Goal: Task Accomplishment & Management: Manage account settings

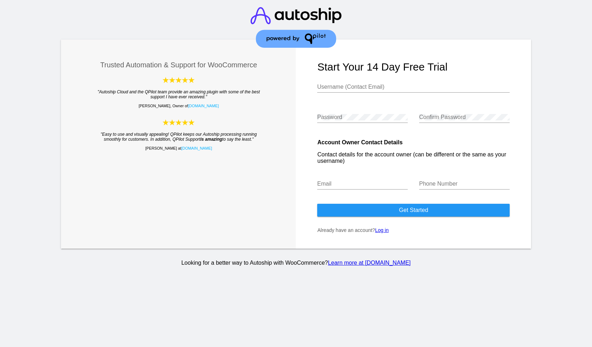
type input "[EMAIL_ADDRESS][DOMAIN_NAME]"
click at [118, 206] on div "Trusted Automation & Support for WooCommerce "Autoship Cloud and the QPilot tea…" at bounding box center [178, 144] width 235 height 209
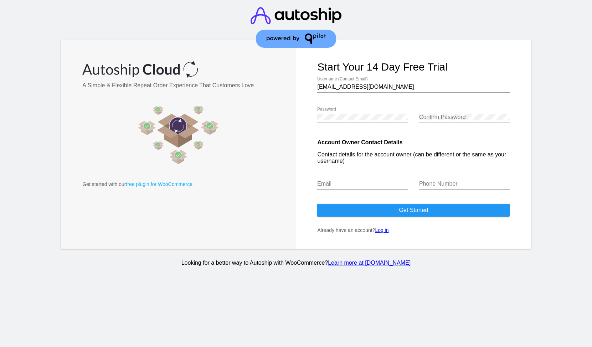
click at [383, 232] on link "Log in" at bounding box center [382, 230] width 14 height 6
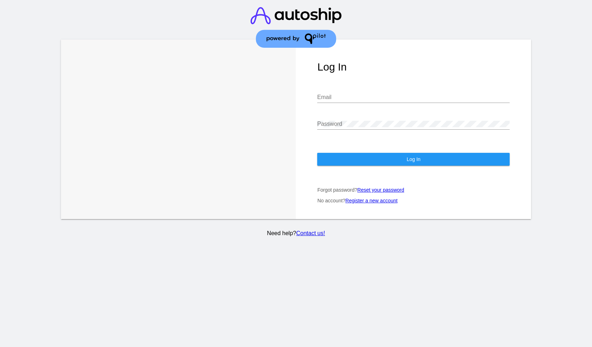
type input "[EMAIL_ADDRESS][DOMAIN_NAME]"
click at [352, 153] on button "Log In" at bounding box center [413, 159] width 192 height 13
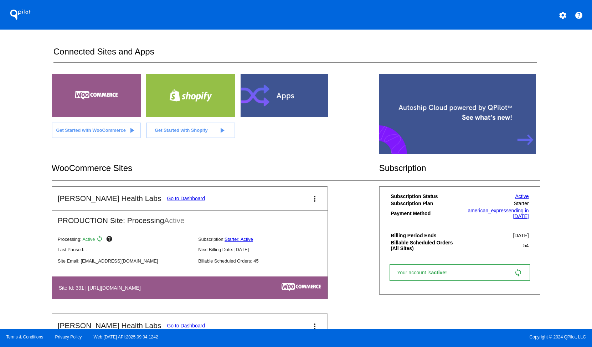
click at [167, 197] on link "Go to Dashboard" at bounding box center [186, 199] width 38 height 6
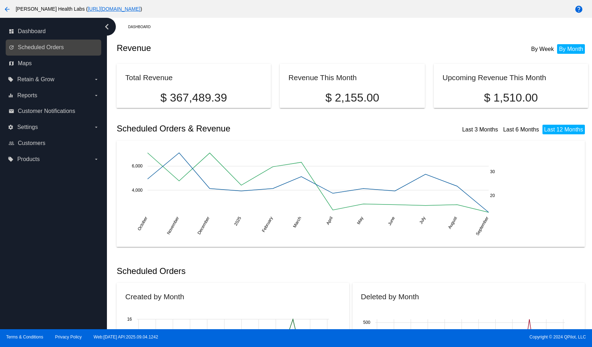
click at [51, 52] on link "update Scheduled Orders" at bounding box center [54, 47] width 91 height 11
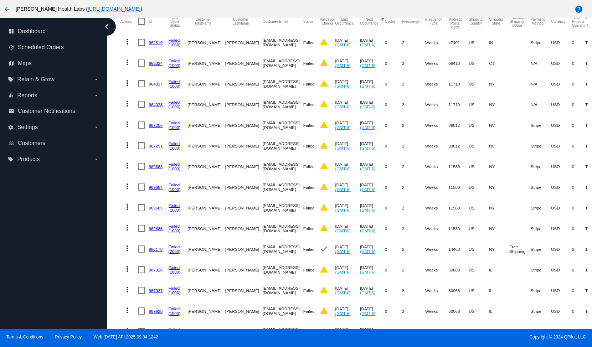
scroll to position [45, 0]
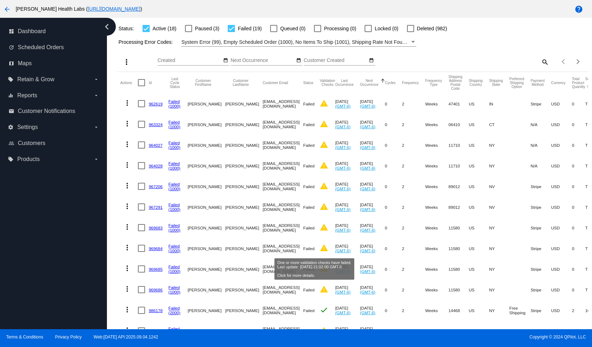
click at [320, 249] on mat-icon "warning" at bounding box center [324, 248] width 9 height 9
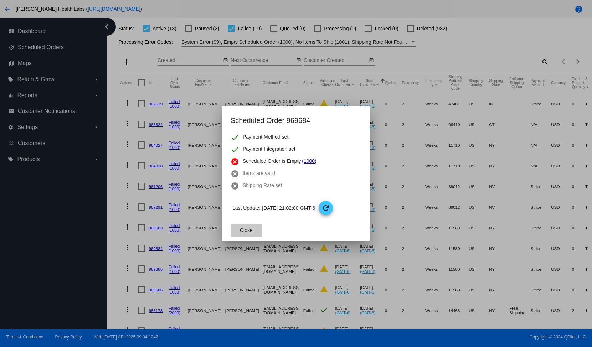
click at [252, 225] on button "Close" at bounding box center [246, 230] width 31 height 13
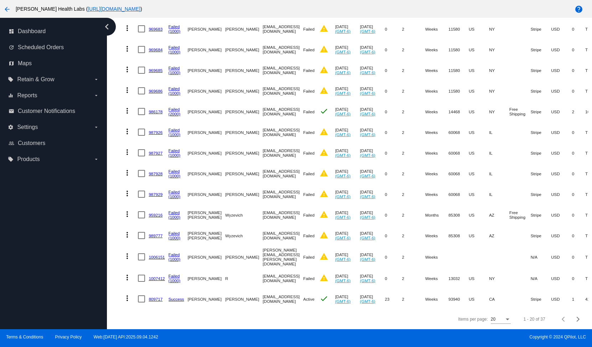
scroll to position [249, 0]
click at [159, 255] on link "1006151" at bounding box center [157, 257] width 16 height 5
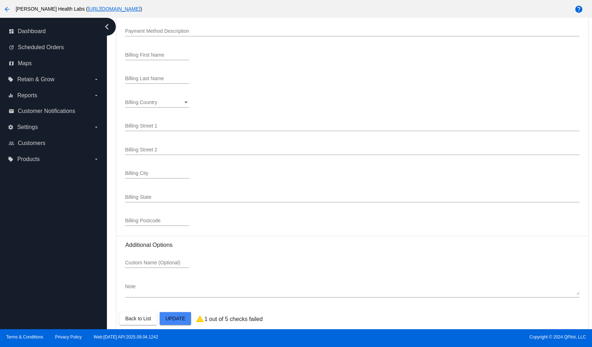
scroll to position [830, 0]
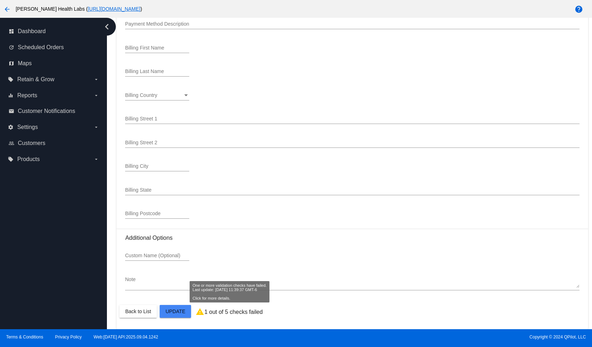
click at [213, 312] on p "1 out of 5 checks failed" at bounding box center [233, 312] width 58 height 6
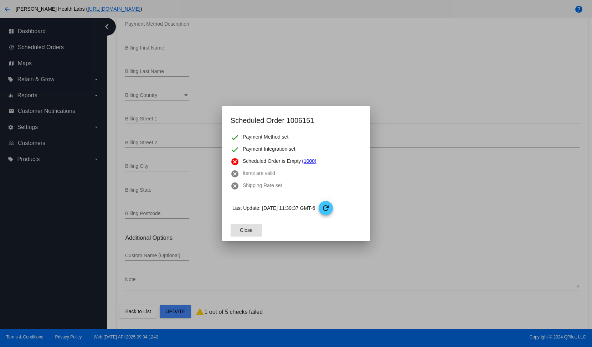
click at [254, 231] on button "Close" at bounding box center [246, 230] width 31 height 13
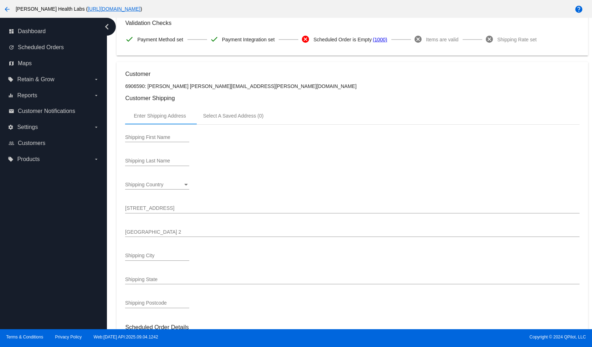
scroll to position [0, 0]
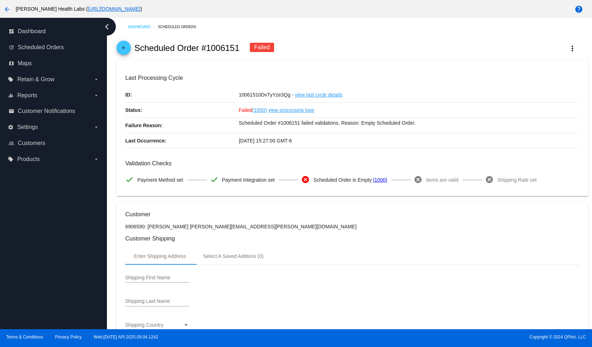
click at [127, 48] on mat-icon "arrow_back" at bounding box center [123, 49] width 9 height 9
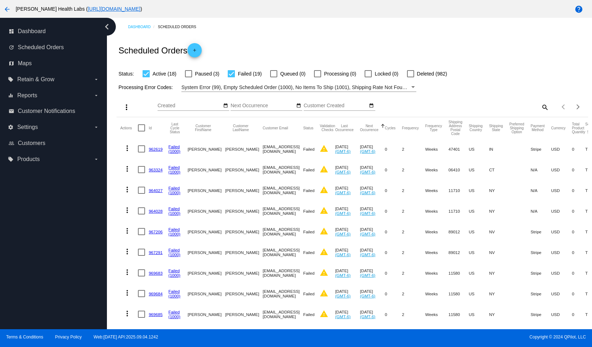
click at [233, 75] on div at bounding box center [231, 73] width 7 height 7
click at [231, 77] on input "Failed (19)" at bounding box center [231, 77] width 0 height 0
checkbox input "false"
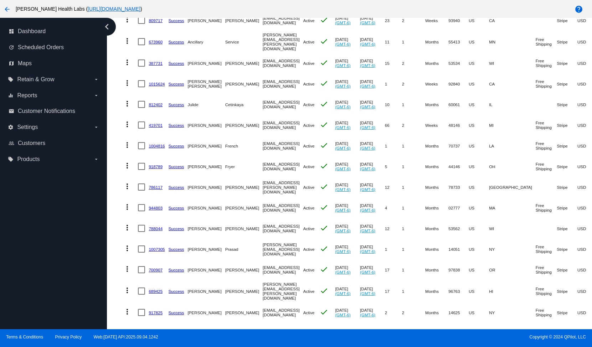
scroll to position [144, 0]
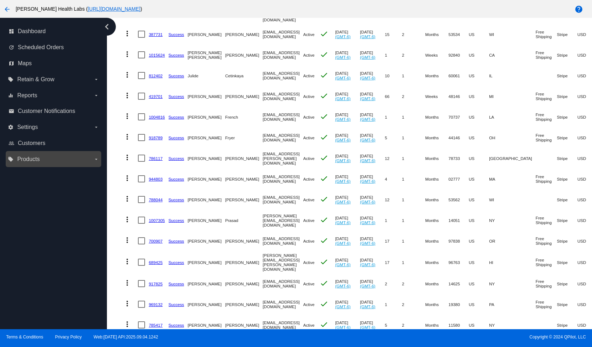
click at [47, 157] on label "local_offer Products arrow_drop_down" at bounding box center [53, 159] width 91 height 11
click at [0, 0] on input "local_offer Products arrow_drop_down" at bounding box center [0, 0] width 0 height 0
click at [43, 173] on span "Products" at bounding box center [32, 174] width 21 height 6
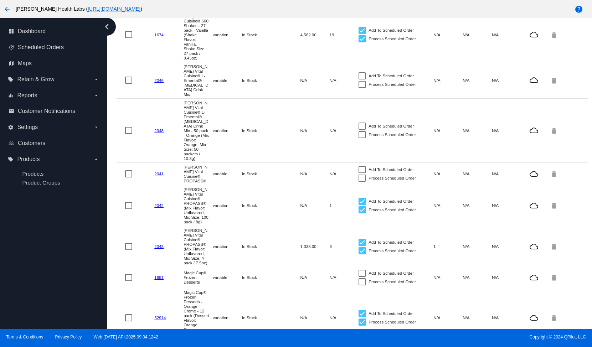
scroll to position [697, 0]
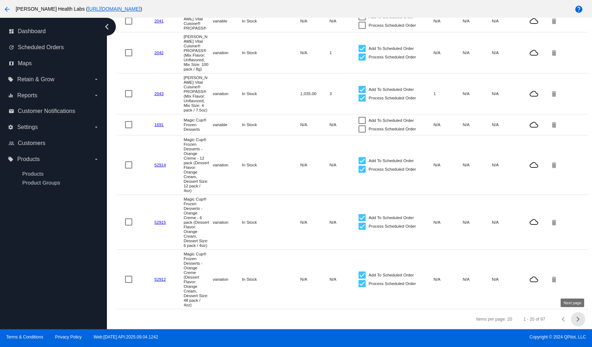
click at [575, 318] on div "Next page" at bounding box center [577, 319] width 5 height 5
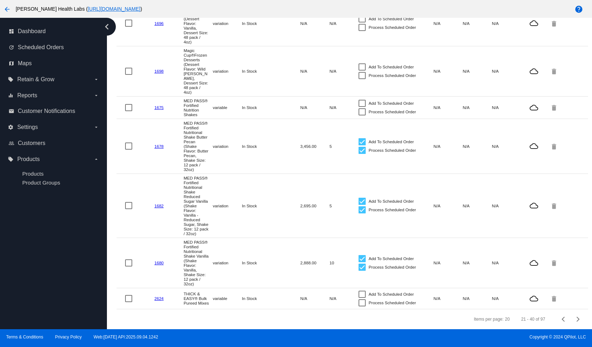
scroll to position [769, 0]
click at [575, 319] on div "Next page" at bounding box center [577, 319] width 5 height 5
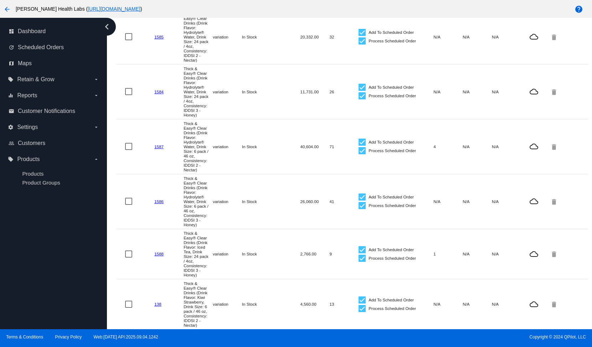
scroll to position [913, 0]
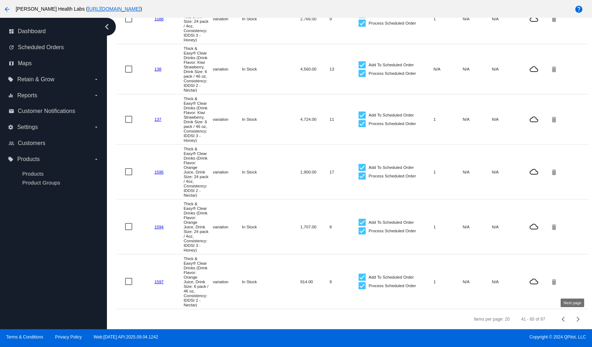
click at [575, 318] on div "Next page" at bounding box center [577, 319] width 5 height 5
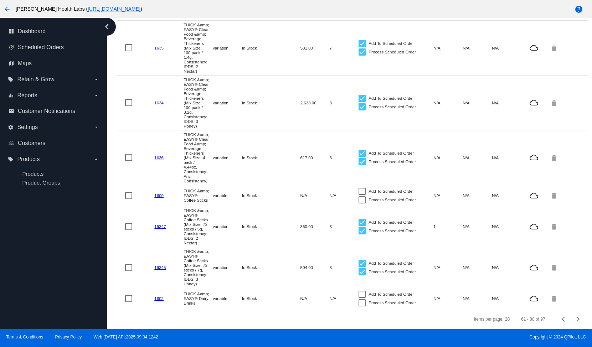
scroll to position [453, 0]
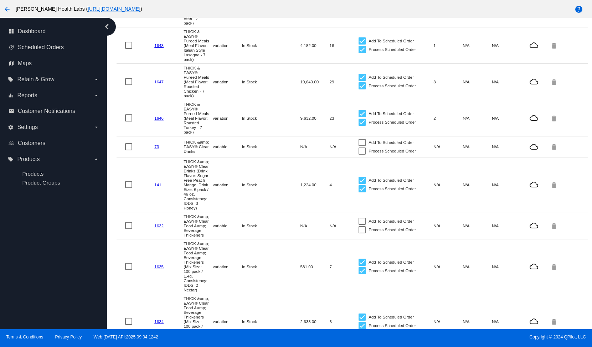
click at [248, 86] on mat-cell "In Stock" at bounding box center [256, 82] width 29 height 8
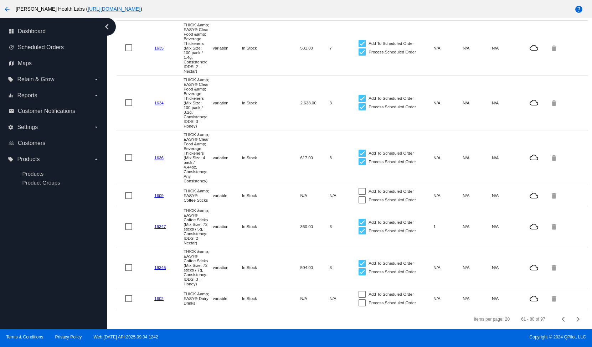
scroll to position [799, 0]
click at [573, 320] on span "Next page" at bounding box center [578, 320] width 14 height 4
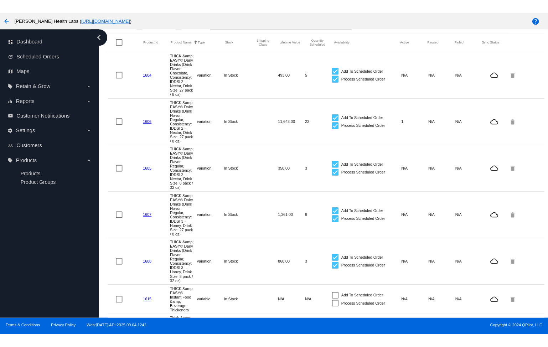
scroll to position [0, 0]
